Goal: Information Seeking & Learning: Learn about a topic

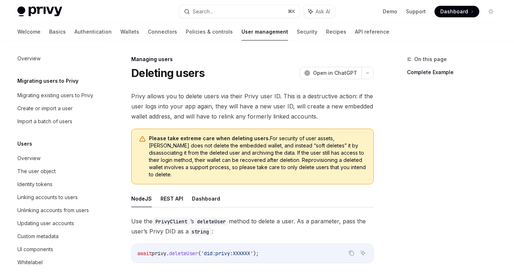
click at [74, 26] on link "Authentication" at bounding box center [92, 31] width 37 height 17
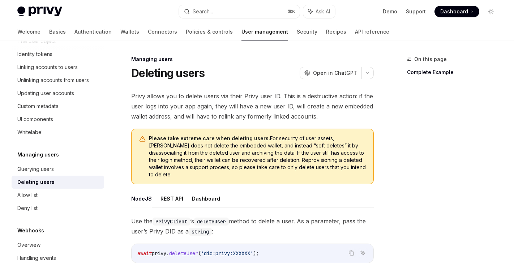
type textarea "*"
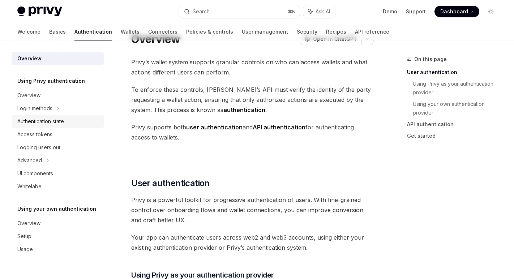
scroll to position [38, 0]
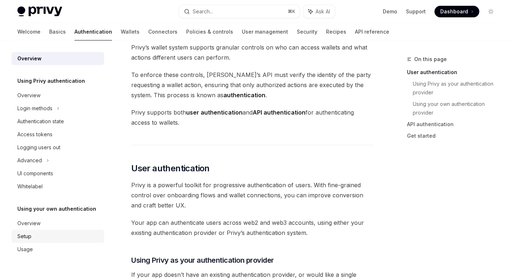
click at [43, 230] on link "Setup" at bounding box center [58, 236] width 92 height 13
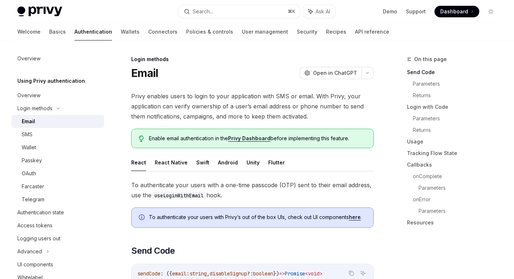
scroll to position [1, 0]
click at [45, 175] on div "OAuth" at bounding box center [61, 173] width 78 height 9
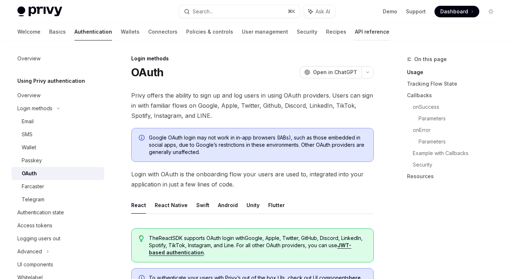
click at [355, 34] on link "API reference" at bounding box center [372, 31] width 34 height 17
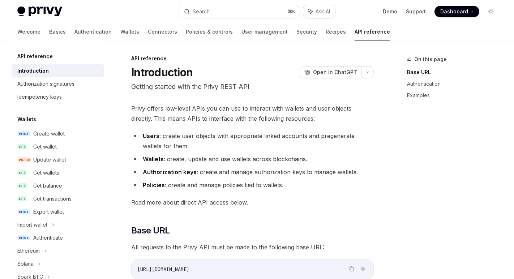
click at [312, 7] on button "Ask AI" at bounding box center [319, 11] width 32 height 13
type textarea "*"
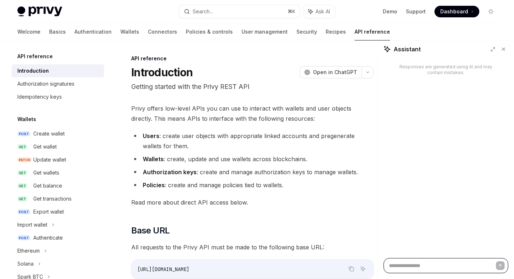
paste textarea "**********"
type textarea "**********"
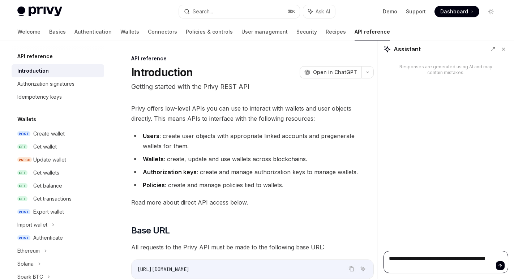
type textarea "*"
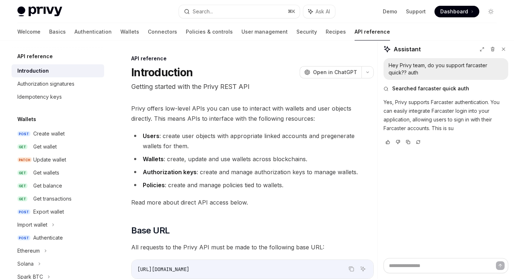
click at [219, 18] on div "Privy Docs home page Search... ⌘ K Ask AI Demo Support Dashboard Dashboard Sear…" at bounding box center [256, 11] width 479 height 23
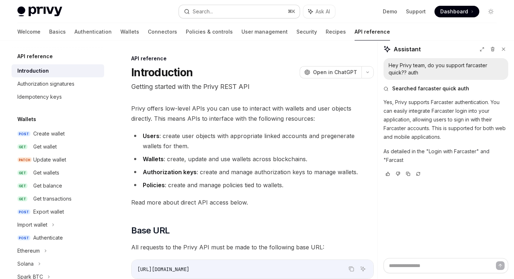
click at [219, 17] on button "Search... ⌘ K" at bounding box center [239, 11] width 120 height 13
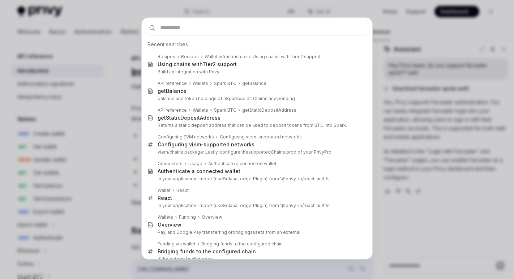
click at [436, 106] on div "Recent searches Recipes Recipes Wallet infrastructure Using chains with Tier 2 …" at bounding box center [257, 139] width 514 height 279
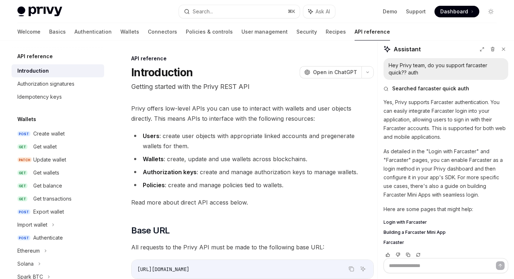
type textarea "*"
click at [200, 10] on div "Search..." at bounding box center [203, 11] width 20 height 9
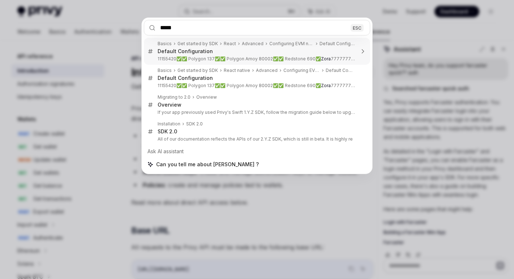
type input "****"
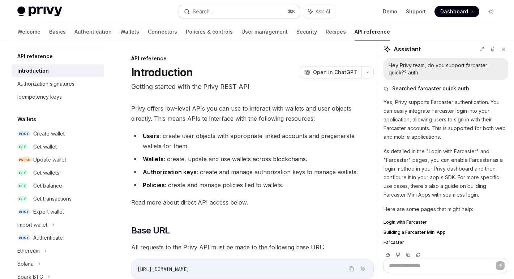
type textarea "*"
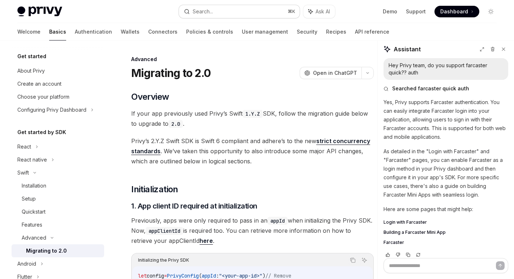
click at [203, 8] on div "Search..." at bounding box center [203, 11] width 20 height 9
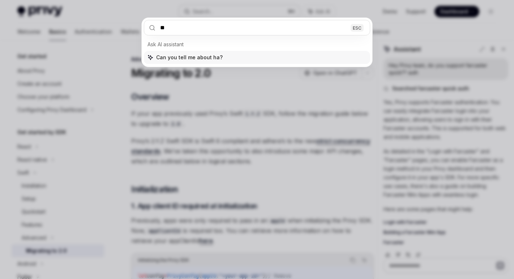
type input "*"
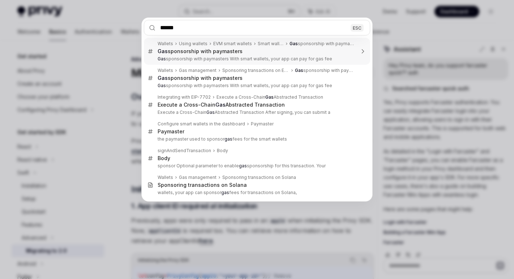
type input "*******"
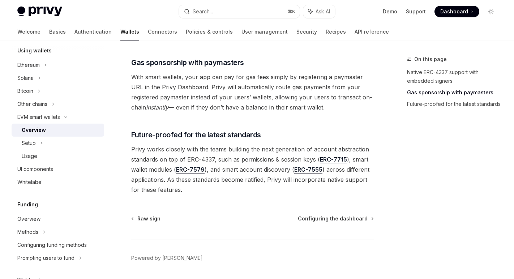
scroll to position [596, 0]
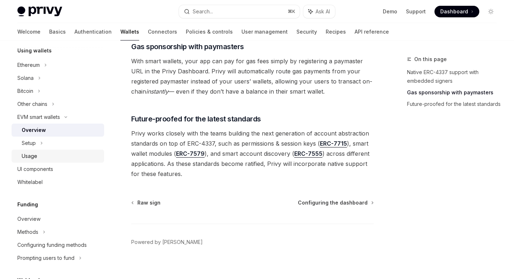
click at [46, 150] on link "Usage" at bounding box center [58, 156] width 92 height 13
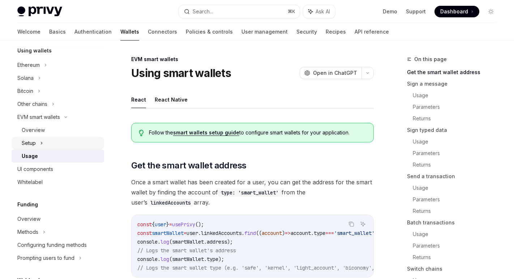
click at [36, 143] on div "Setup" at bounding box center [58, 143] width 92 height 13
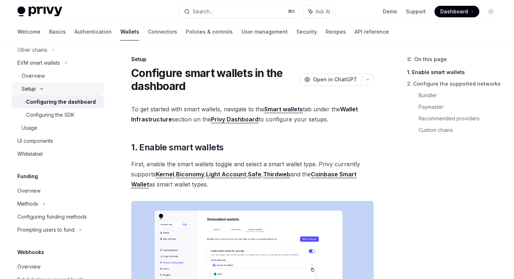
scroll to position [234, 0]
click at [65, 112] on div "Configuring the SDK" at bounding box center [50, 114] width 48 height 9
type textarea "*"
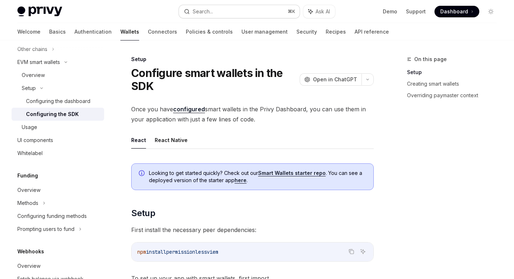
click at [193, 5] on button "Search... ⌘ K" at bounding box center [239, 11] width 120 height 13
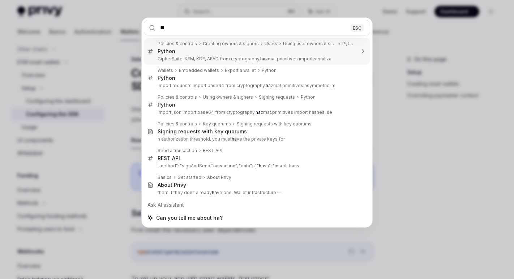
type input "*"
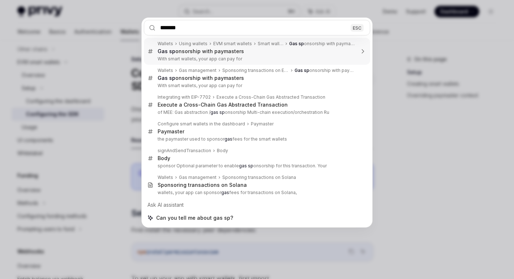
type input "********"
type textarea "*"
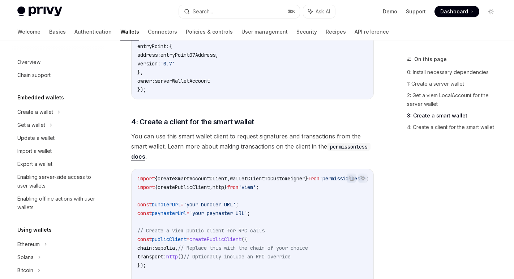
click at [201, 19] on div "Privy Docs home page Search... ⌘ K Ask AI Demo Support Dashboard Dashboard Sear…" at bounding box center [256, 11] width 479 height 23
click at [206, 13] on div "Search..." at bounding box center [203, 11] width 20 height 9
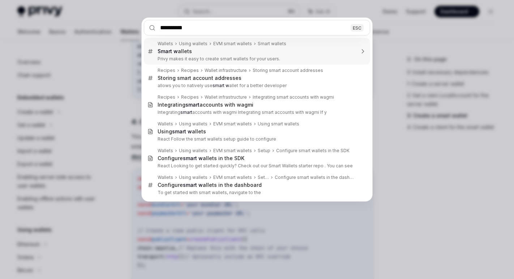
type input "**********"
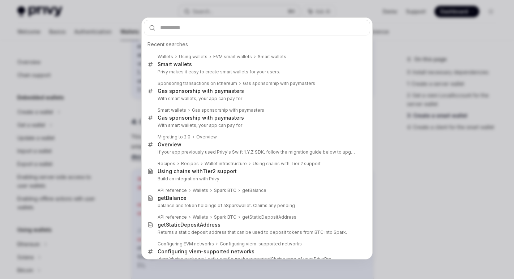
type textarea "*"
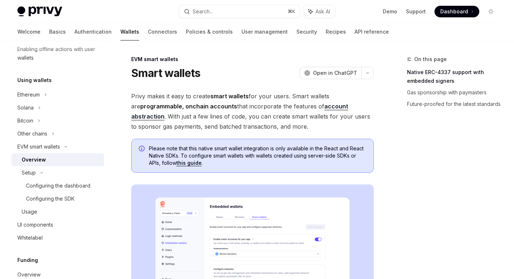
click at [429, 74] on link "Native ERC-4337 support with embedded signers" at bounding box center [454, 76] width 95 height 20
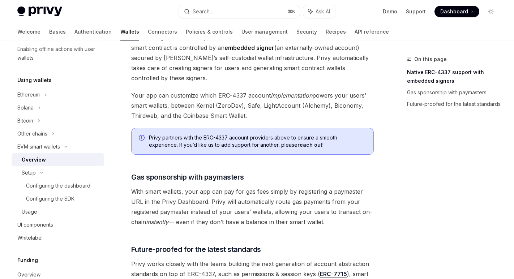
scroll to position [466, 0]
click at [282, 105] on span "Your app can customize which ERC-4337 account implementation powers your users’…" at bounding box center [252, 105] width 242 height 30
